Goal: Task Accomplishment & Management: Manage account settings

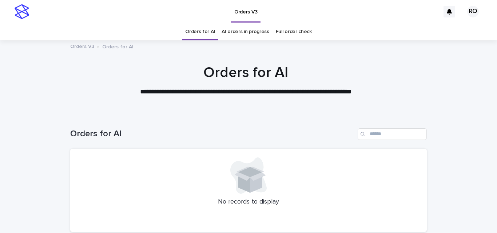
click at [248, 37] on link "AI orders in progress" at bounding box center [246, 31] width 48 height 17
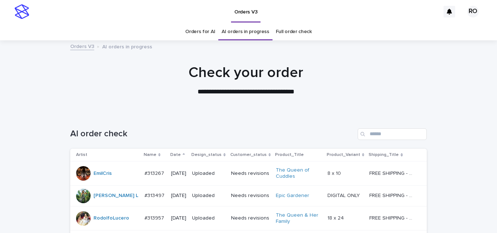
click at [170, 155] on p "Date" at bounding box center [175, 155] width 11 height 8
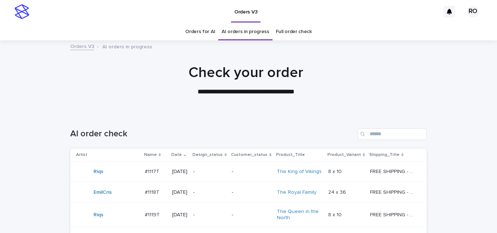
click at [175, 169] on p "2025-10-11" at bounding box center [179, 172] width 15 height 6
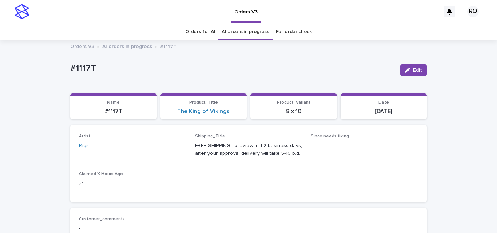
click at [192, 31] on link "Orders for AI" at bounding box center [200, 31] width 30 height 17
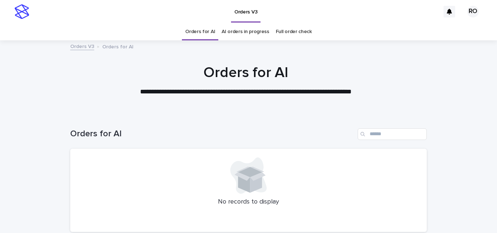
click at [407, 117] on div "Orders for AI" at bounding box center [248, 131] width 356 height 35
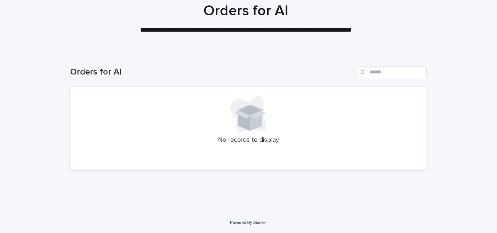
scroll to position [25, 0]
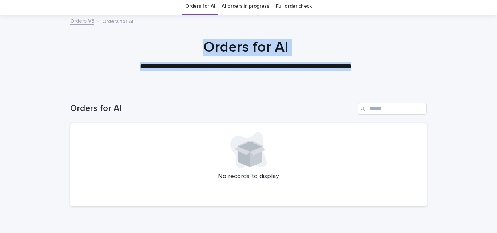
drag, startPoint x: 205, startPoint y: 46, endPoint x: 381, endPoint y: 65, distance: 177.1
click at [381, 65] on div "**********" at bounding box center [246, 55] width 364 height 33
click at [316, 67] on p "**********" at bounding box center [245, 66] width 291 height 9
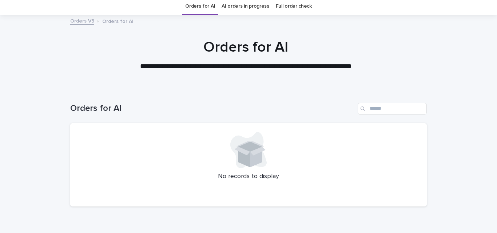
click at [193, 156] on div at bounding box center [248, 150] width 339 height 36
click at [225, 176] on p "No records to display" at bounding box center [248, 177] width 339 height 8
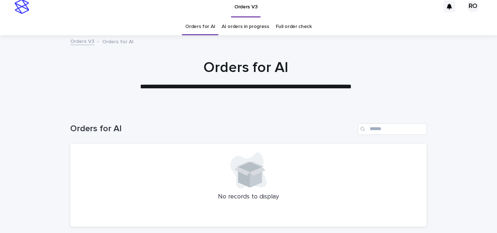
scroll to position [0, 0]
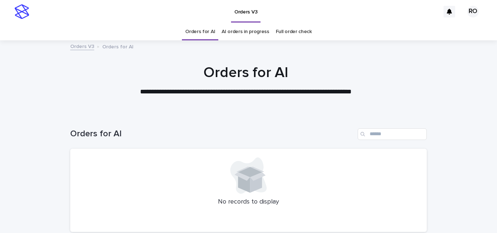
click at [227, 28] on link "AI orders in progress" at bounding box center [246, 31] width 48 height 17
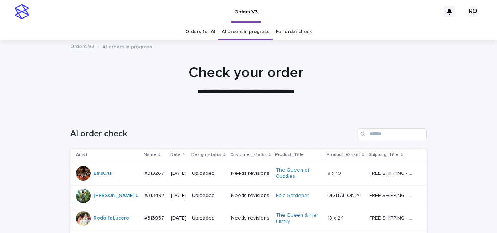
click at [170, 153] on p "Date" at bounding box center [175, 155] width 11 height 8
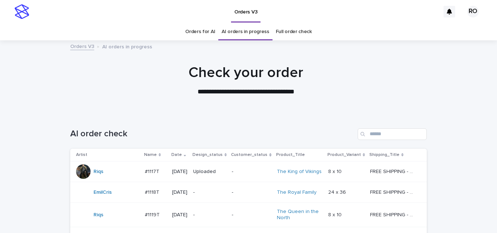
click at [223, 185] on td "-" at bounding box center [209, 192] width 39 height 21
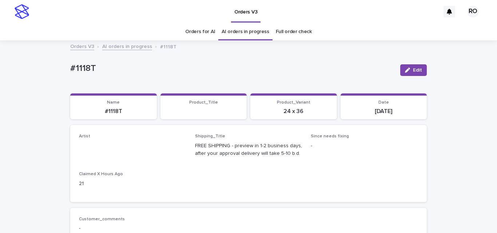
click at [203, 34] on link "Orders for AI" at bounding box center [200, 31] width 30 height 17
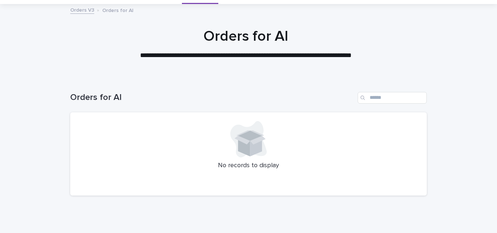
scroll to position [32, 0]
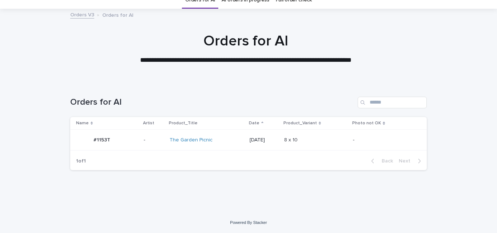
click at [397, 167] on div "Back Next" at bounding box center [395, 161] width 61 height 18
click at [273, 142] on p "2025-10-12" at bounding box center [264, 140] width 29 height 6
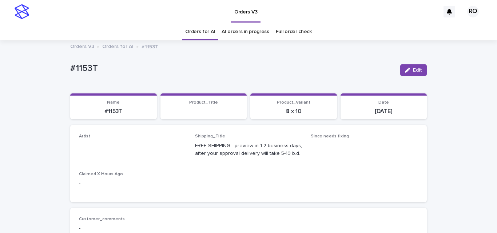
drag, startPoint x: 400, startPoint y: 72, endPoint x: 206, endPoint y: 160, distance: 213.6
click at [400, 73] on button "Edit" at bounding box center [413, 70] width 27 height 12
click at [84, 155] on div "Select..." at bounding box center [120, 149] width 83 height 12
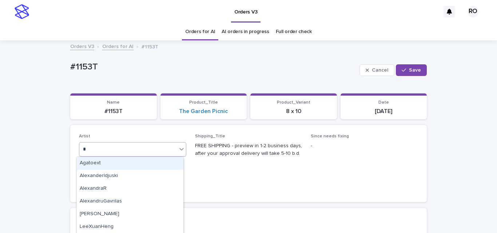
type input "**"
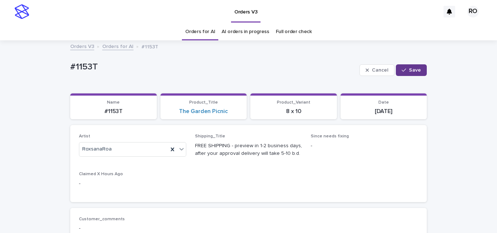
click at [417, 69] on span "Save" at bounding box center [415, 70] width 12 height 5
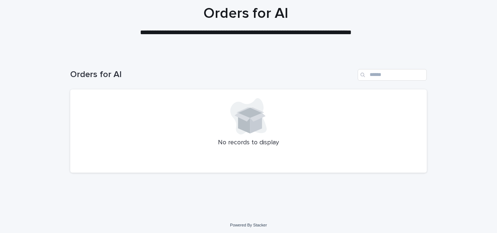
scroll to position [62, 0]
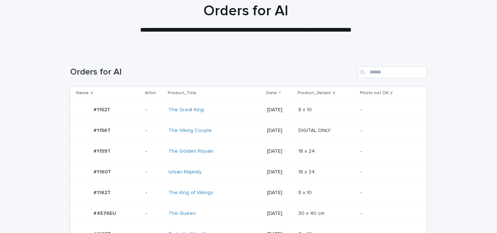
click at [306, 165] on td "18 x 24 18 x 24" at bounding box center [326, 172] width 62 height 21
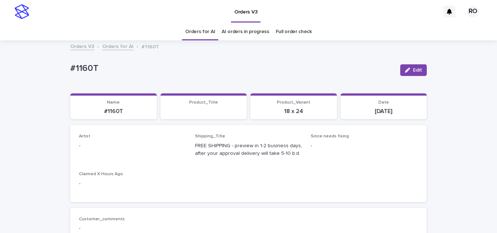
drag, startPoint x: 406, startPoint y: 72, endPoint x: 131, endPoint y: 160, distance: 288.7
click at [403, 73] on button "Edit" at bounding box center [413, 70] width 27 height 12
click at [105, 148] on div "Select..." at bounding box center [127, 149] width 97 height 12
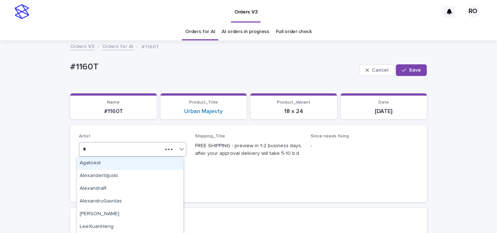
type input "**"
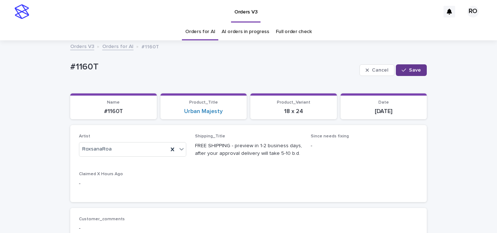
click at [416, 72] on span "Save" at bounding box center [415, 70] width 12 height 5
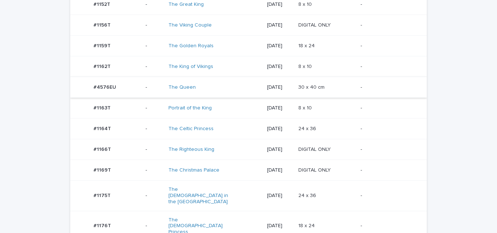
scroll to position [40, 0]
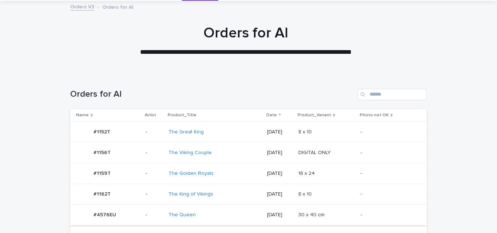
click at [194, 92] on h1 "Orders for AI" at bounding box center [212, 94] width 284 height 11
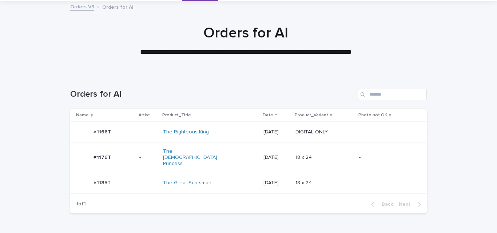
click at [233, 177] on div "The Great Scotsman" at bounding box center [210, 183] width 95 height 12
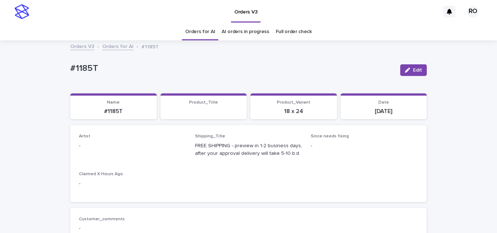
click at [405, 70] on icon "button" at bounding box center [407, 70] width 5 height 5
click at [89, 148] on div "Select..." at bounding box center [91, 150] width 18 height 8
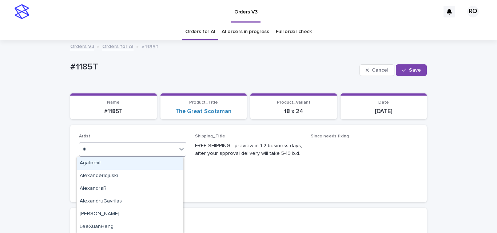
type input "**"
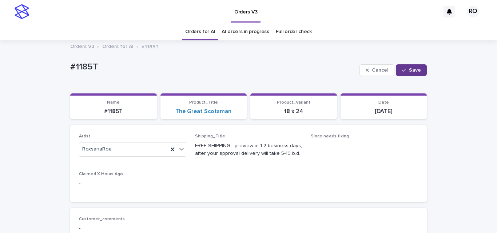
click at [412, 66] on button "Save" at bounding box center [411, 70] width 31 height 12
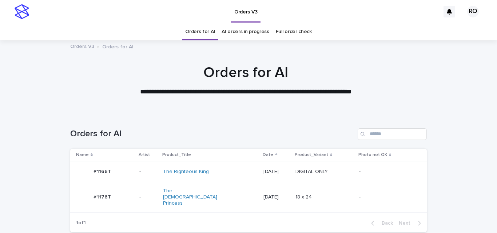
scroll to position [23, 0]
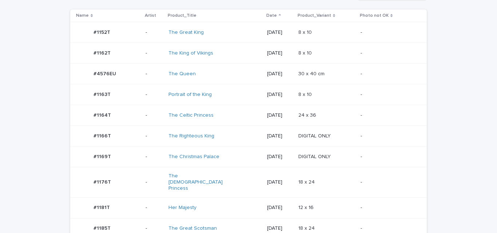
scroll to position [152, 0]
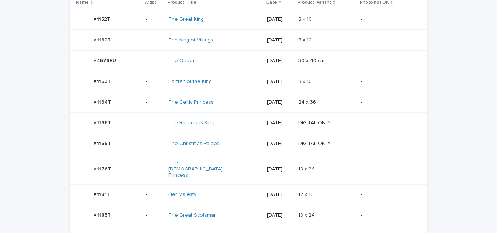
click at [267, 142] on p "2025-10-12" at bounding box center [279, 144] width 25 height 6
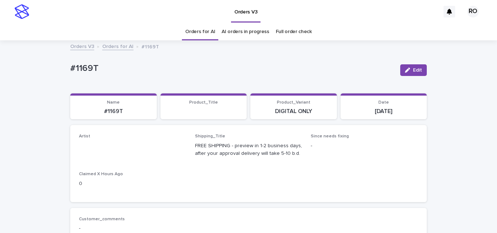
drag, startPoint x: 422, startPoint y: 69, endPoint x: 128, endPoint y: 122, distance: 298.0
click at [418, 69] on button "Edit" at bounding box center [413, 70] width 27 height 12
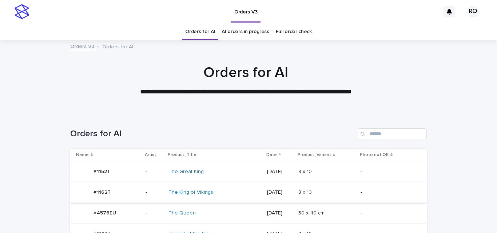
scroll to position [23, 0]
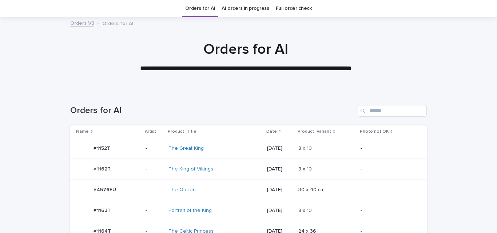
click at [267, 164] on div "2025-10-12" at bounding box center [279, 169] width 25 height 12
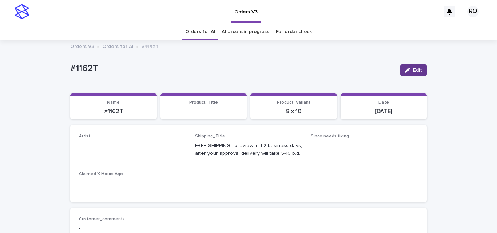
click at [406, 72] on icon "button" at bounding box center [407, 70] width 5 height 5
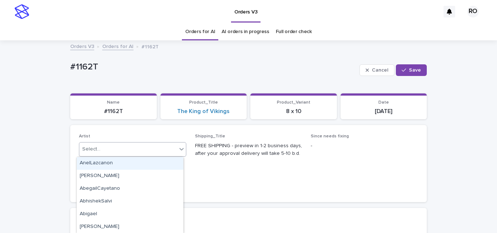
click at [108, 148] on div "Select..." at bounding box center [127, 149] width 97 height 12
type input "**"
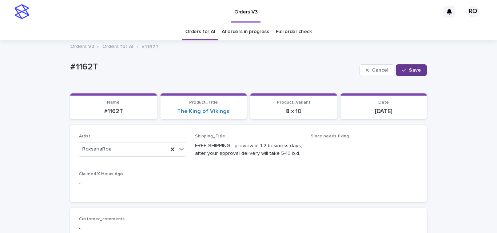
click at [411, 64] on button "Save" at bounding box center [411, 70] width 31 height 12
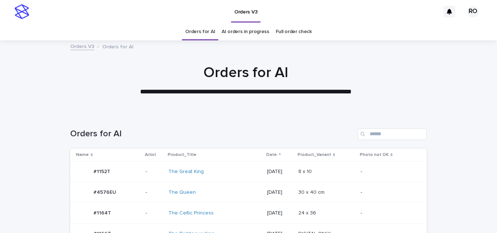
scroll to position [23, 0]
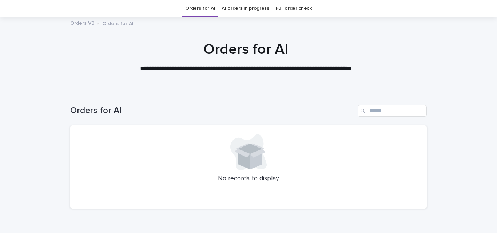
click at [230, 155] on icon at bounding box center [248, 152] width 36 height 36
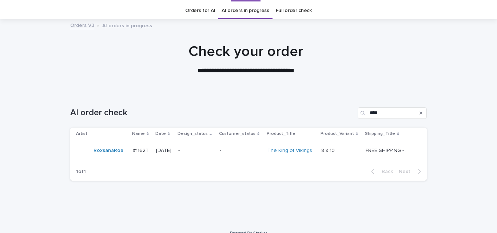
scroll to position [32, 0]
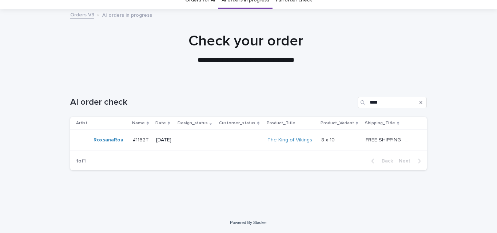
click at [207, 139] on p "-" at bounding box center [195, 140] width 35 height 6
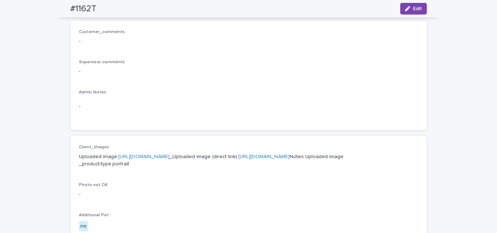
scroll to position [218, 0]
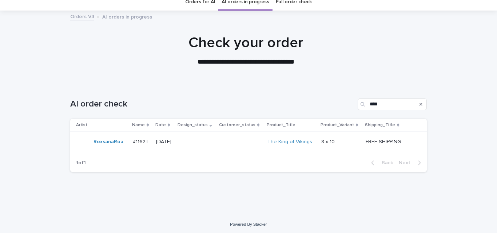
scroll to position [32, 0]
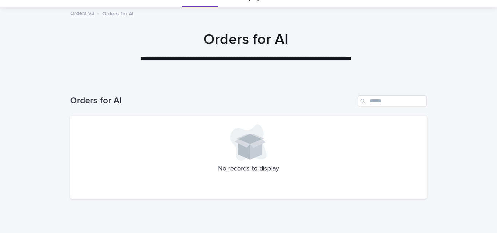
scroll to position [62, 0]
